Goal: Information Seeking & Learning: Learn about a topic

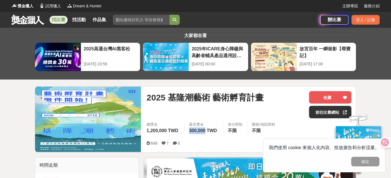
drag, startPoint x: 191, startPoint y: 129, endPoint x: 207, endPoint y: 129, distance: 15.9
click at [207, 129] on div "最高獎金 300,000 TWD" at bounding box center [203, 128] width 39 height 12
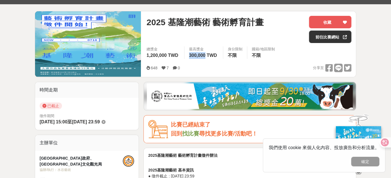
scroll to position [170, 0]
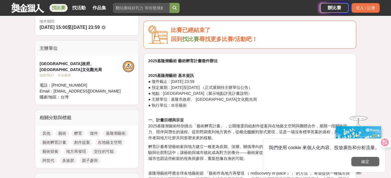
click at [242, 159] on button "確定" at bounding box center [365, 162] width 28 height 10
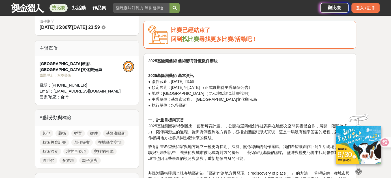
click at [217, 92] on p "2025基隆潮藝術 基本資訊 ● 徵件截止 : [DATE] 23:59 ● 預定展期 : [DATE]至[DATE] （正式展期待主辦單位公告） ● 地點 …" at bounding box center [249, 88] width 203 height 42
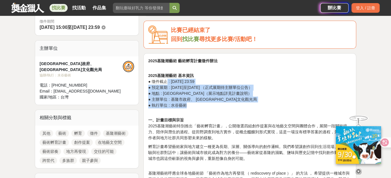
drag, startPoint x: 230, startPoint y: 106, endPoint x: 207, endPoint y: 91, distance: 27.5
click at [168, 82] on p "2025基隆潮藝術 基本資訊 ● 徵件截止 : [DATE] 23:59 ● 預定展期 : [DATE]至[DATE] （正式展期待主辦單位公告） ● 地點 …" at bounding box center [249, 88] width 203 height 42
click at [211, 92] on p "2025基隆潮藝術 基本資訊 ● 徵件截止 : [DATE] 23:59 ● 預定展期 : [DATE]至[DATE] （正式展期待主辦單位公告） ● 地點 …" at bounding box center [249, 88] width 203 height 42
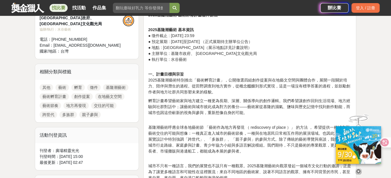
scroll to position [198, 0]
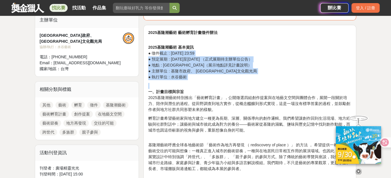
drag, startPoint x: 185, startPoint y: 74, endPoint x: 159, endPoint y: 51, distance: 34.7
click at [196, 86] on p "一、計畫目標與宗旨 2025基隆潮藝術特別推出「藝術孵育計畫」，公開徵選四組創作提案與在地藝文空間與團體合作，展開一段關於培力、陪伴與潛生的過程。從田野調查到…" at bounding box center [249, 98] width 203 height 30
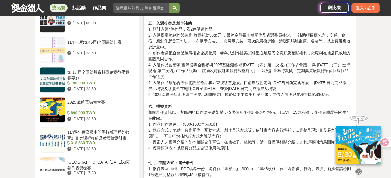
scroll to position [623, 0]
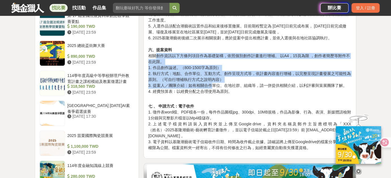
drag, startPoint x: 155, startPoint y: 40, endPoint x: 213, endPoint y: 72, distance: 66.1
click at [213, 72] on p "五、入選提案及創作補助 1. 預計入選4件作品，及2件備選作品 2. 入選提案總創作與製作 每案補助30萬元 ，最終金額視主辦單位及遴選委員核定。（補助項目應…" at bounding box center [249, 26] width 203 height 137
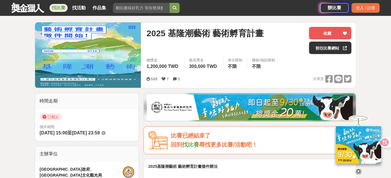
scroll to position [113, 0]
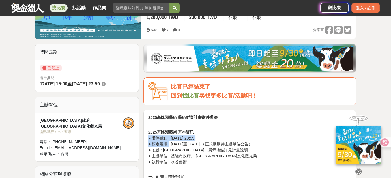
drag, startPoint x: 170, startPoint y: 142, endPoint x: 223, endPoint y: 140, distance: 53.0
click at [223, 140] on p "2025基隆潮藝術 基本資訊 ● 徵件截止 : [DATE] 23:59 ● 預定展期 : [DATE]至[DATE] （正式展期待主辦單位公告） ● 地點 …" at bounding box center [249, 144] width 203 height 42
click at [242, 150] on p "2025基隆潮藝術 基本資訊 ● 徵件截止 : [DATE] 23:59 ● 預定展期 : [DATE]至[DATE] （正式展期待主辦單位公告） ● 地點 …" at bounding box center [249, 144] width 203 height 42
drag, startPoint x: 225, startPoint y: 138, endPoint x: 158, endPoint y: 134, distance: 66.7
click at [158, 134] on p "2025基隆潮藝術 基本資訊 ● 徵件截止 : [DATE] 23:59 ● 預定展期 : [DATE]至[DATE] （正式展期待主辦單位公告） ● 地點 …" at bounding box center [249, 144] width 203 height 42
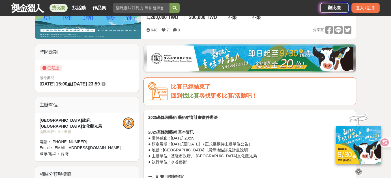
click at [166, 149] on p "2025基隆潮藝術 基本資訊 ● 徵件截止 : [DATE] 23:59 ● 預定展期 : [DATE]至[DATE] （正式展期待主辦單位公告） ● 地點 …" at bounding box center [249, 144] width 203 height 42
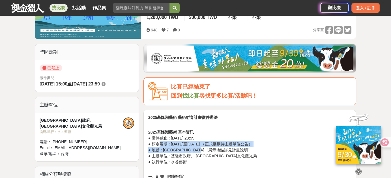
drag, startPoint x: 162, startPoint y: 146, endPoint x: 241, endPoint y: 148, distance: 78.7
click at [241, 148] on p "2025基隆潮藝術 基本資訊 ● 徵件截止 : [DATE] 23:59 ● 預定展期 : [DATE]至[DATE] （正式展期待主辦單位公告） ● 地點 …" at bounding box center [249, 144] width 203 height 42
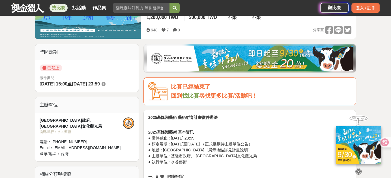
click at [240, 157] on p "2025基隆潮藝術 基本資訊 ● 徵件截止 : [DATE] 23:59 ● 預定展期 : [DATE]至[DATE] （正式展期待主辦單位公告） ● 地點 …" at bounding box center [249, 144] width 203 height 42
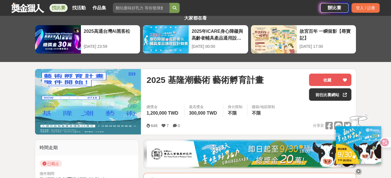
scroll to position [0, 0]
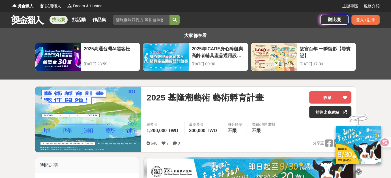
click at [93, 111] on img at bounding box center [88, 119] width 106 height 65
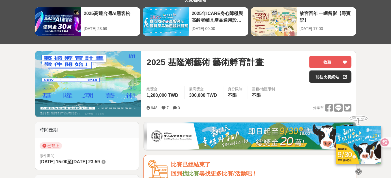
scroll to position [57, 0]
